Goal: Task Accomplishment & Management: Manage account settings

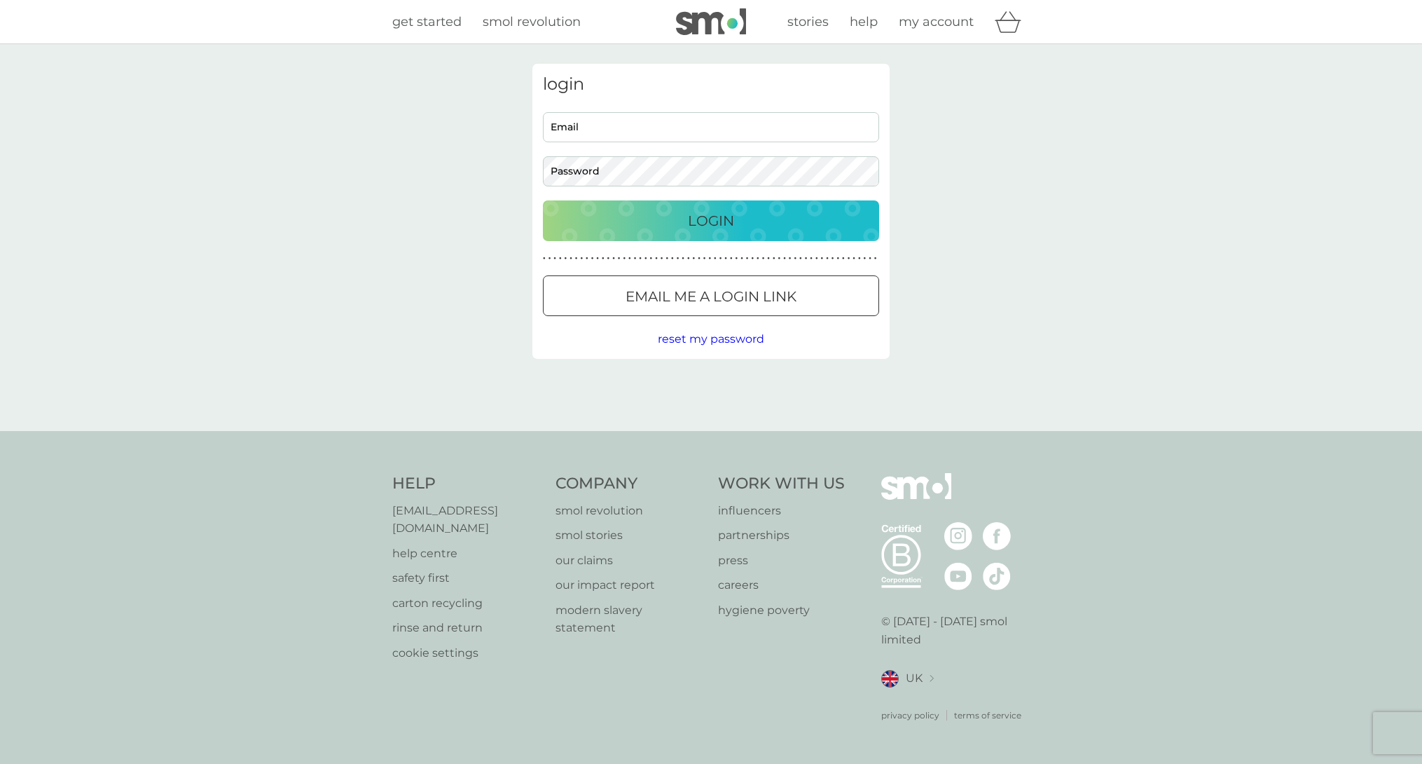
click at [654, 131] on input "Email" at bounding box center [711, 127] width 336 height 30
click at [0, 763] on com-1password-button at bounding box center [0, 764] width 0 height 0
type input "[EMAIL_ADDRESS][DOMAIN_NAME]"
click at [682, 212] on div "Login" at bounding box center [711, 221] width 308 height 22
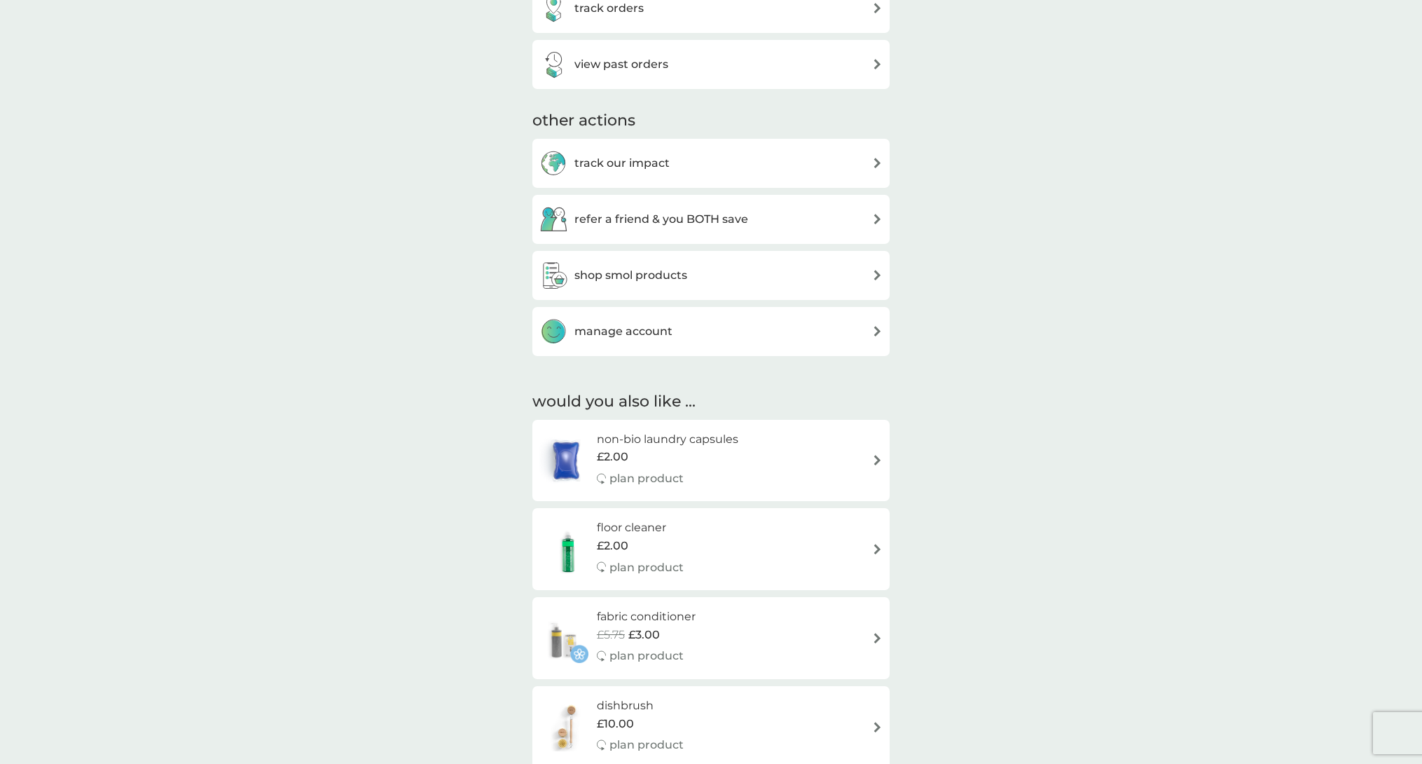
scroll to position [632, 0]
click at [635, 341] on div "manage account" at bounding box center [606, 330] width 133 height 28
